Goal: Navigation & Orientation: Find specific page/section

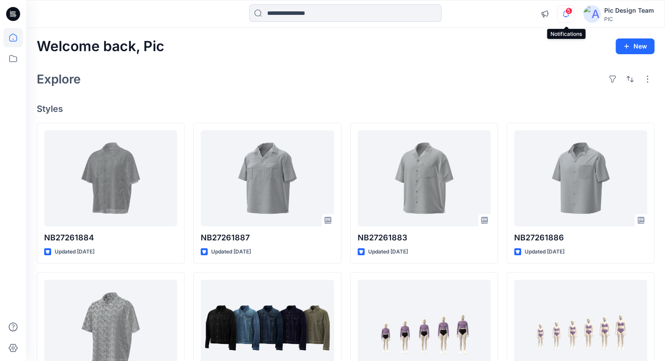
click at [570, 14] on icon "button" at bounding box center [566, 13] width 17 height 17
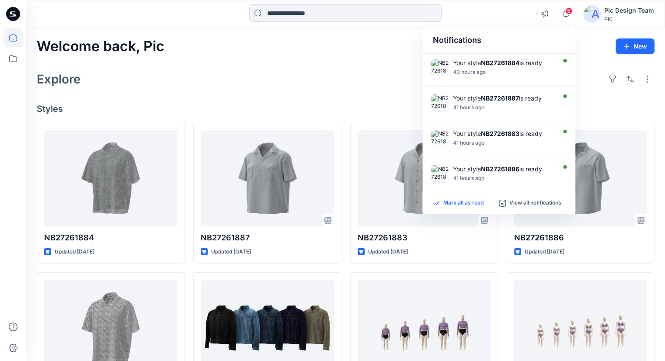
click at [453, 203] on p "Mark all as read" at bounding box center [464, 203] width 40 height 8
click at [567, 16] on icon "button" at bounding box center [566, 14] width 6 height 6
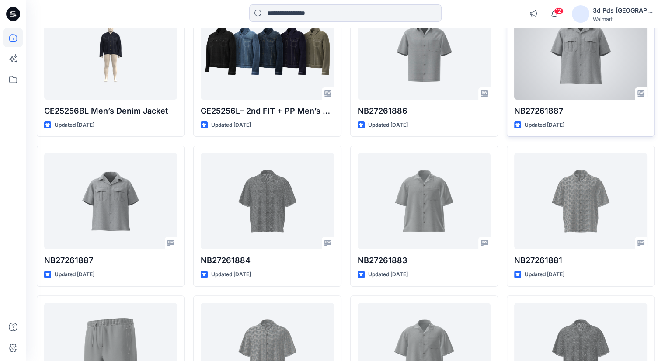
scroll to position [133, 0]
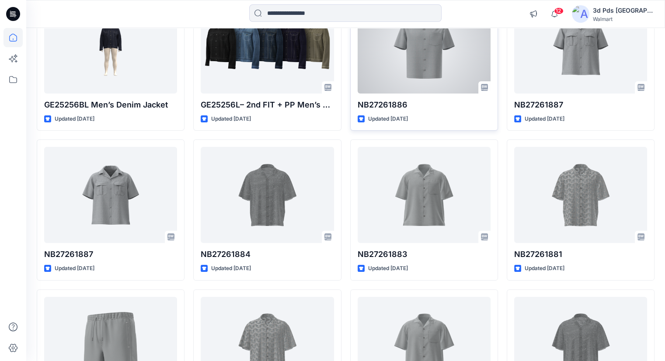
click at [430, 76] on div at bounding box center [424, 45] width 133 height 96
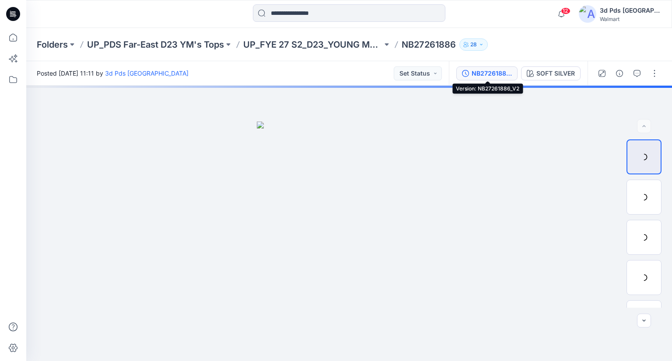
click at [481, 68] on button "NB27261886_V2" at bounding box center [486, 73] width 61 height 14
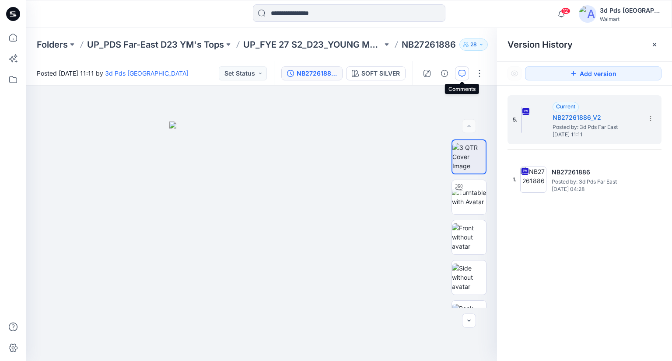
click at [463, 74] on icon "button" at bounding box center [461, 73] width 7 height 7
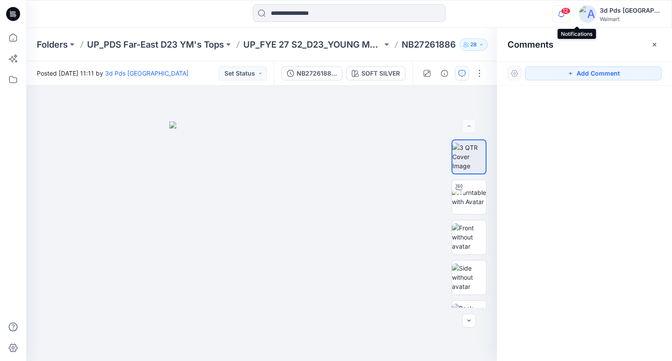
click at [570, 14] on icon "button" at bounding box center [561, 13] width 17 height 17
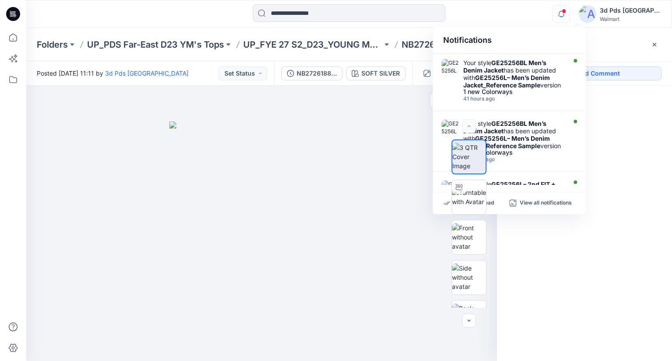
click at [492, 205] on div "8 % BW" at bounding box center [469, 224] width 56 height 168
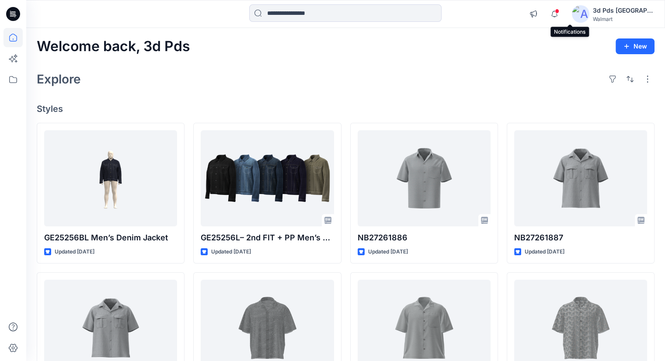
click at [560, 11] on span at bounding box center [557, 11] width 4 height 5
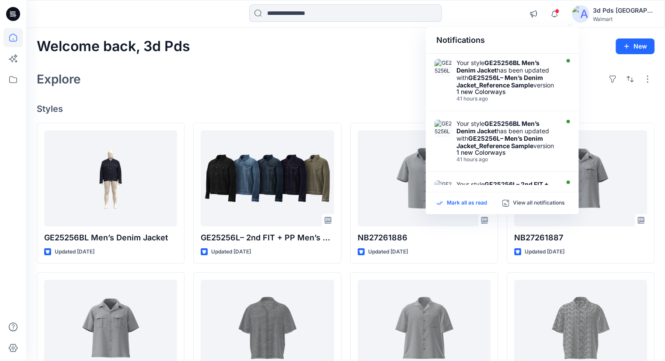
click at [459, 202] on p "Mark all as read" at bounding box center [467, 203] width 40 height 8
click at [563, 18] on icon "button" at bounding box center [554, 13] width 17 height 17
